Goal: Ask a question

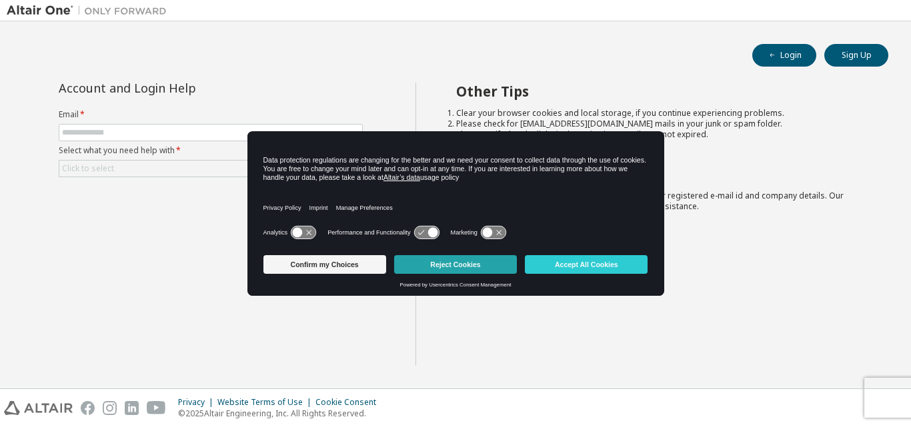
click at [432, 265] on button "Reject Cookies" at bounding box center [455, 264] width 123 height 19
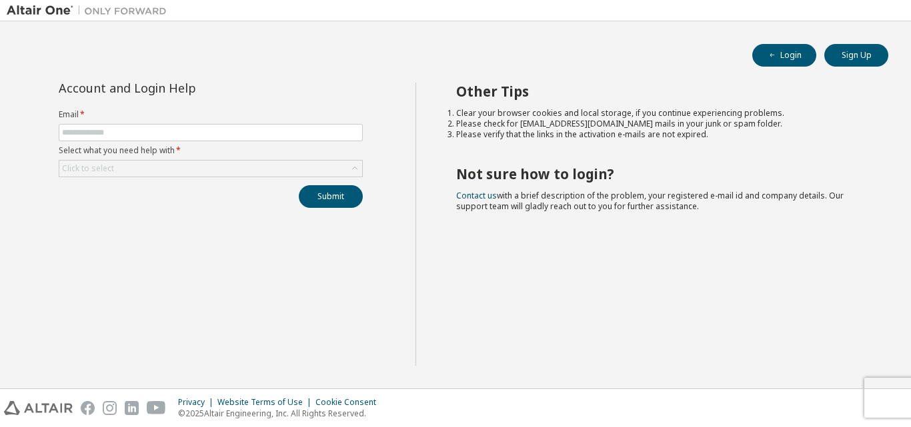
click at [167, 123] on form "Email * Select what you need help with * Click to select" at bounding box center [211, 143] width 304 height 68
click at [167, 127] on span at bounding box center [211, 132] width 304 height 17
click at [148, 113] on label "Email *" at bounding box center [211, 114] width 304 height 11
click at [151, 126] on span at bounding box center [211, 132] width 304 height 17
click at [111, 138] on span at bounding box center [211, 132] width 304 height 17
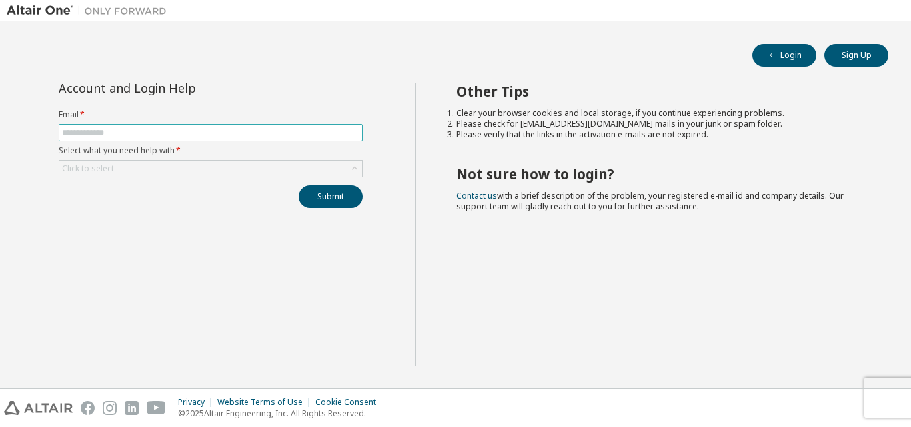
click at [111, 137] on input "text" at bounding box center [210, 132] width 297 height 11
type input "**********"
click at [346, 168] on div "Click to select" at bounding box center [210, 169] width 303 height 16
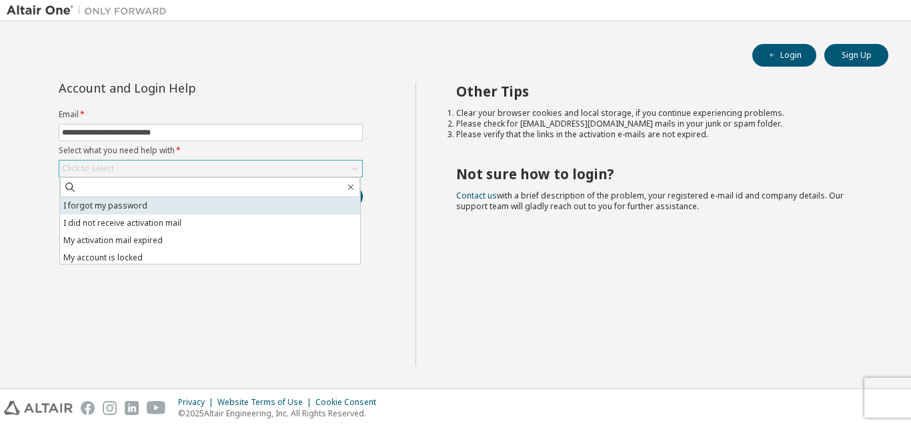
click at [119, 203] on li "I forgot my password" at bounding box center [210, 205] width 300 height 17
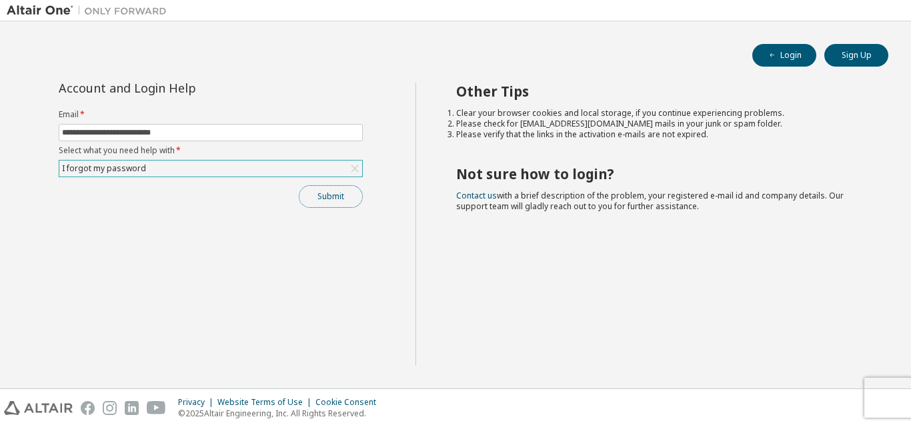
click at [342, 206] on button "Submit" at bounding box center [331, 196] width 64 height 23
click at [322, 203] on button "Submit" at bounding box center [331, 196] width 64 height 23
click at [320, 197] on button "Submit" at bounding box center [331, 196] width 64 height 23
